Goal: Task Accomplishment & Management: Manage account settings

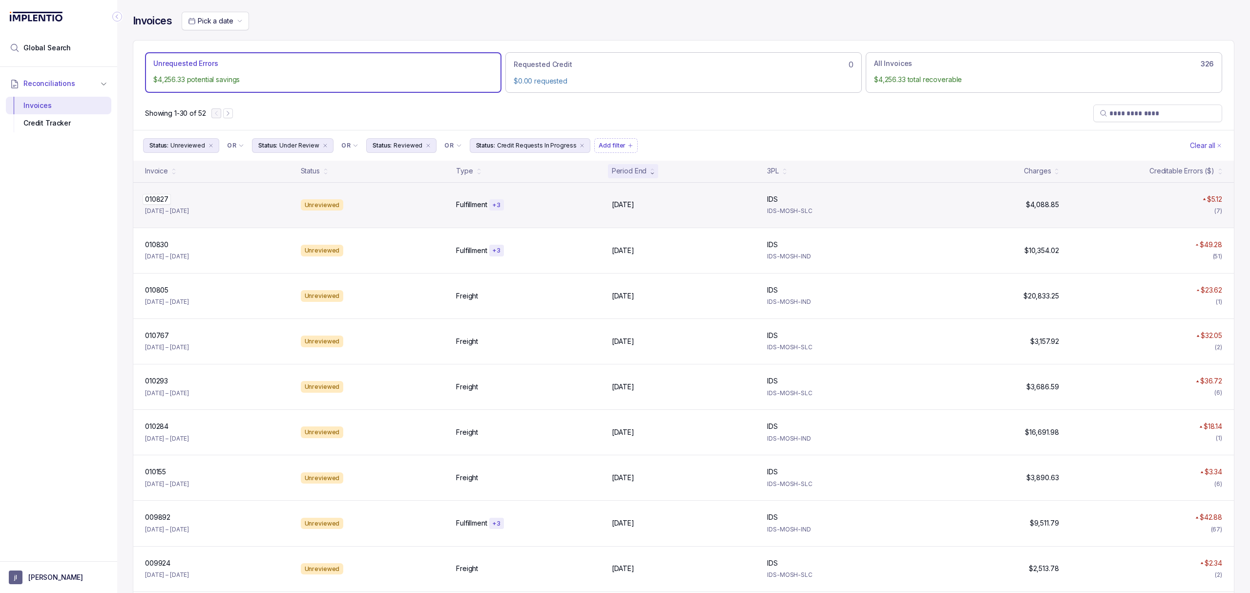
click at [156, 202] on p "010827" at bounding box center [157, 199] width 28 height 11
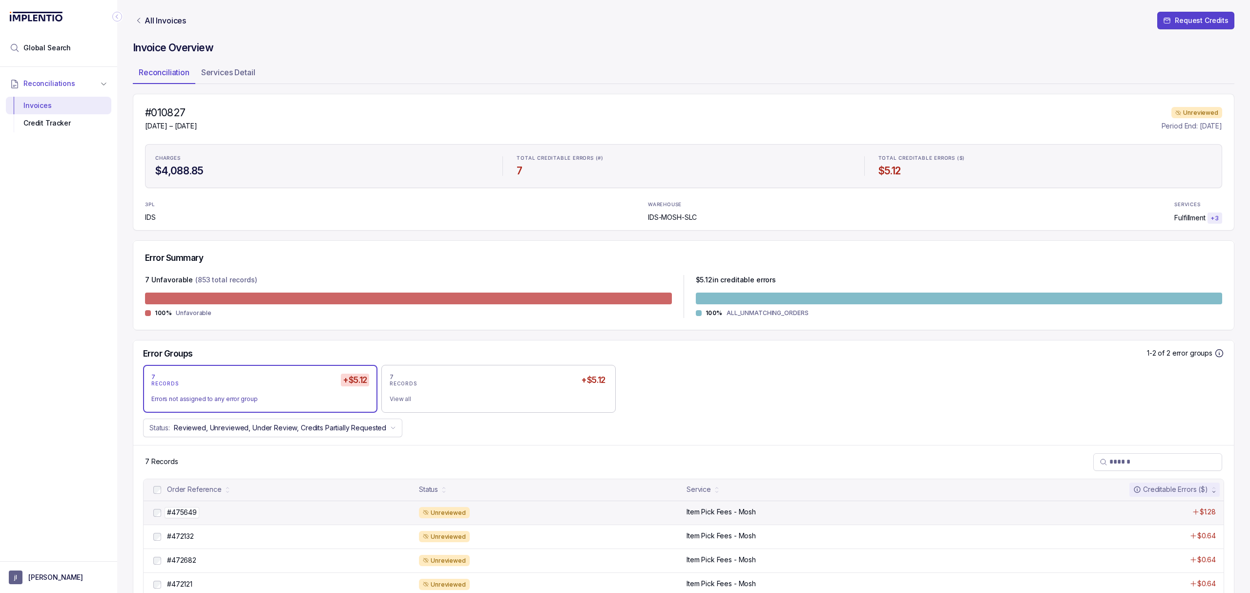
click at [190, 512] on p "#475649" at bounding box center [181, 512] width 35 height 11
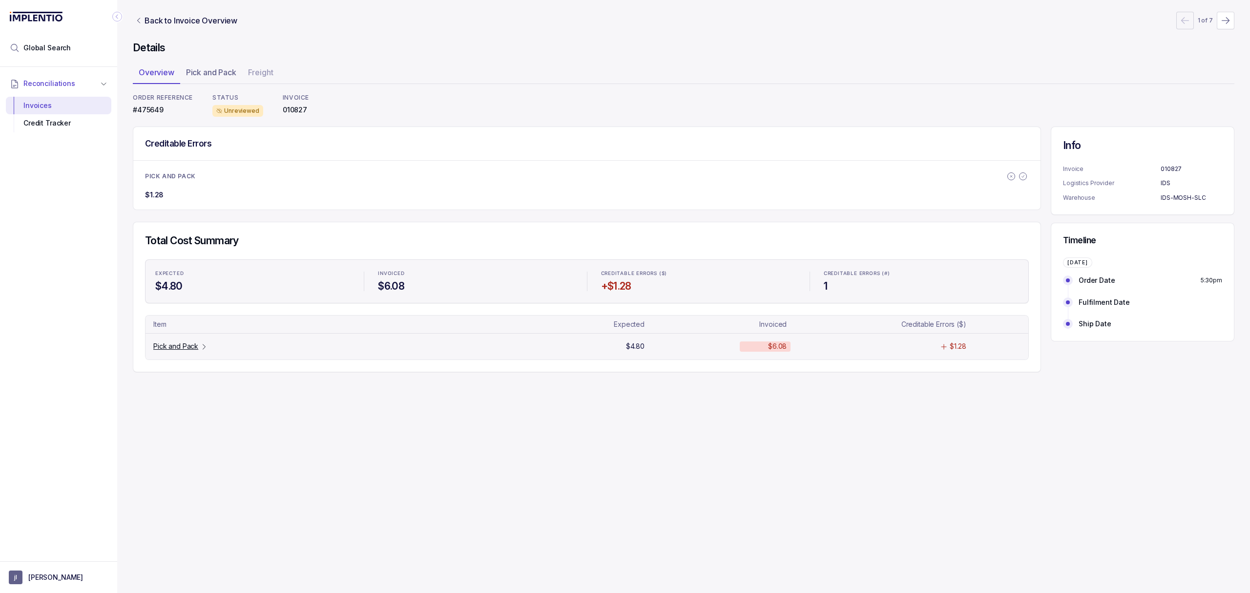
click at [198, 350] on p "Pick and Pack" at bounding box center [175, 346] width 45 height 10
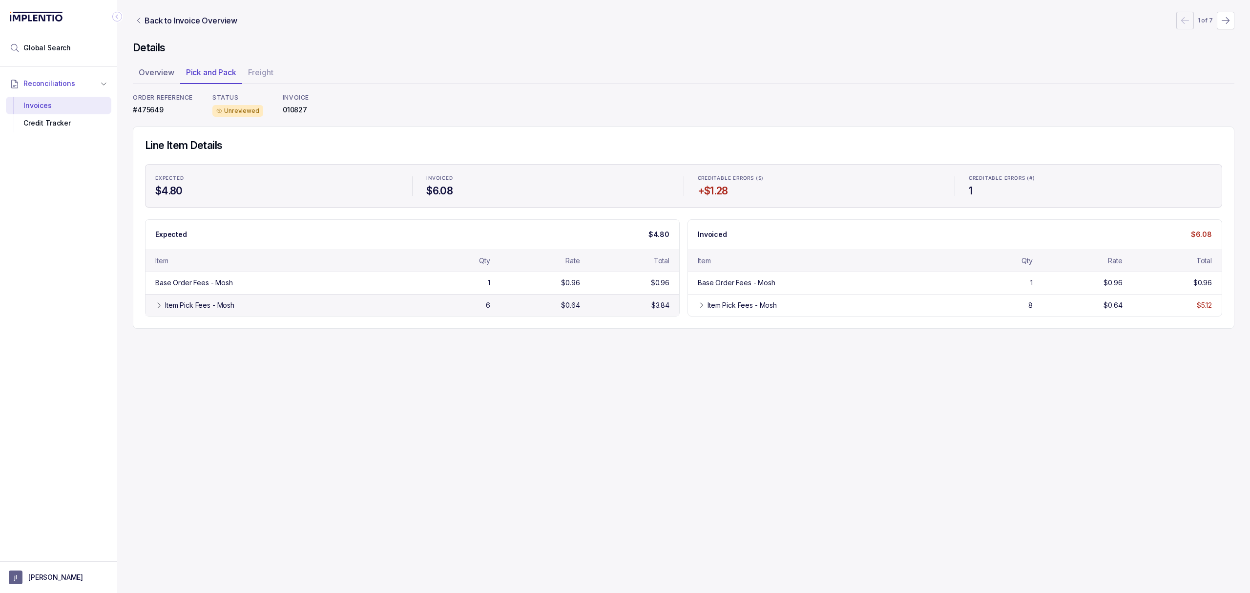
click at [207, 312] on div "Item Pick Fees - Mosh 6 $0.64 $3.84" at bounding box center [412, 305] width 534 height 22
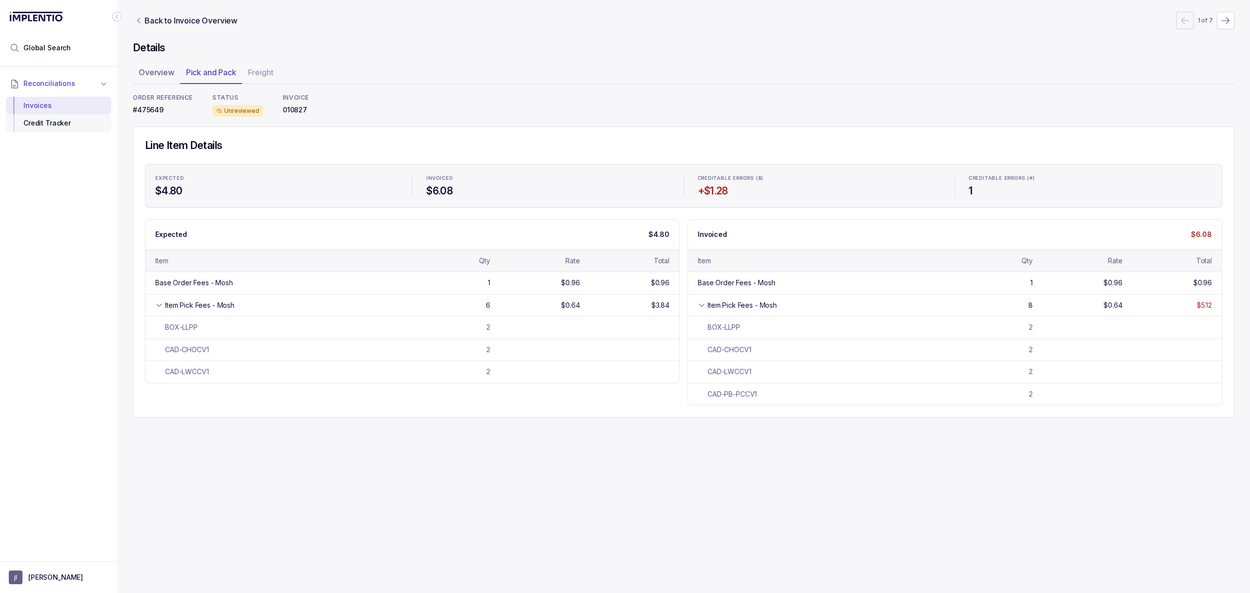
click at [84, 131] on div "Credit Tracker" at bounding box center [59, 123] width 90 height 18
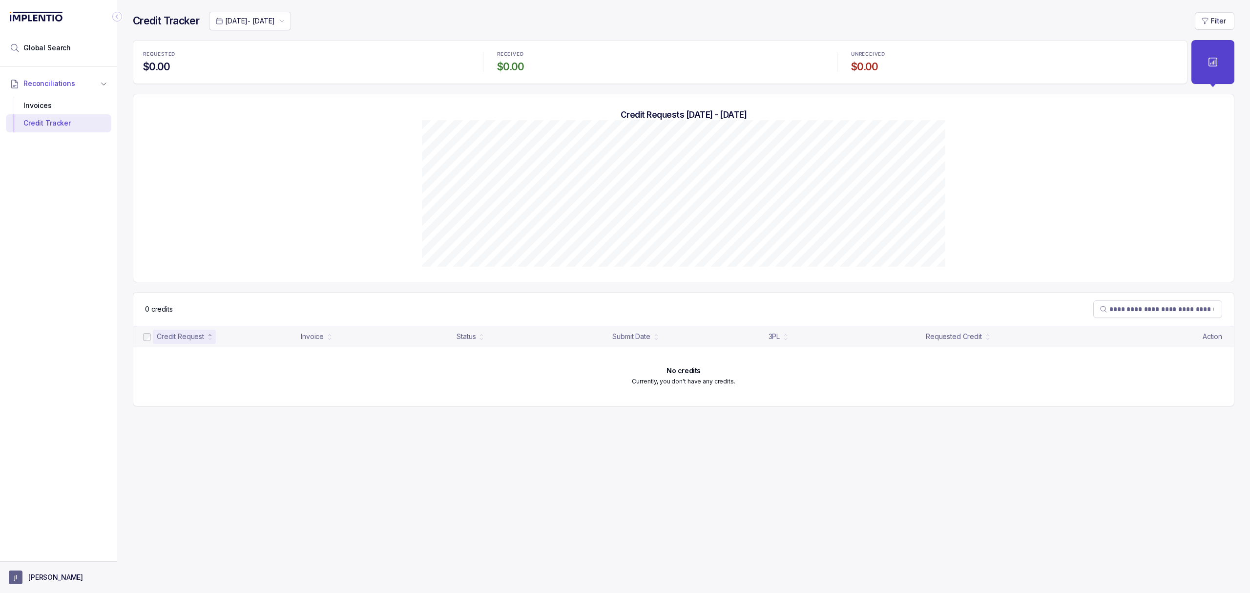
click at [49, 576] on p "[PERSON_NAME]" at bounding box center [55, 577] width 55 height 10
click at [55, 557] on p "Logout" at bounding box center [64, 556] width 81 height 10
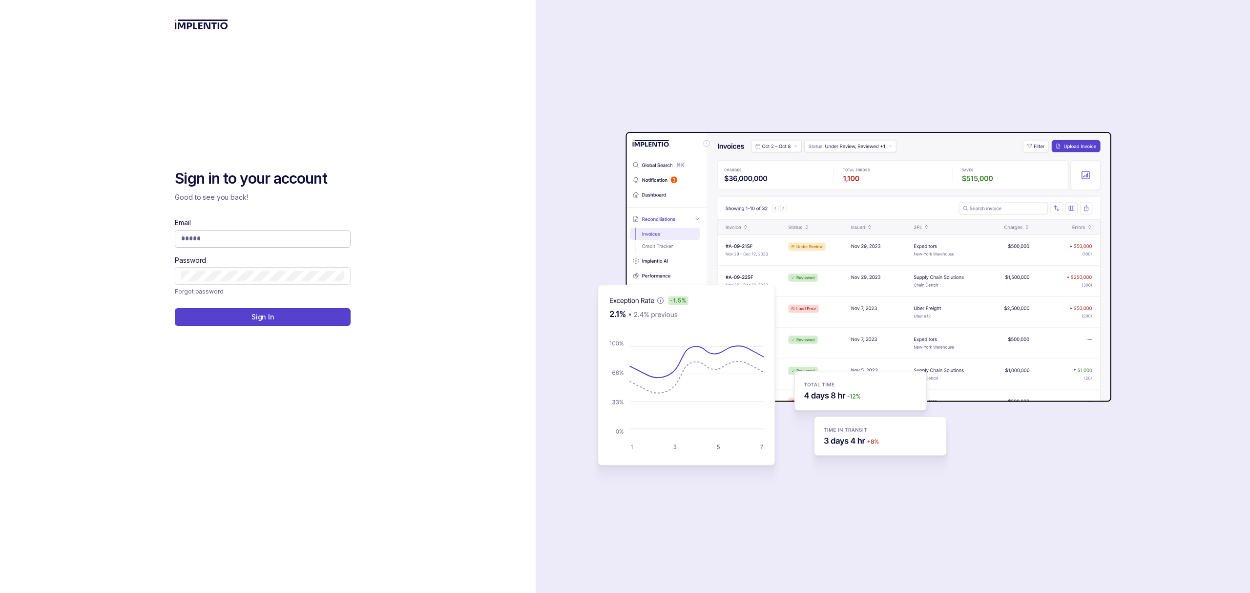
click at [227, 239] on input "Email" at bounding box center [262, 238] width 163 height 10
type input "**********"
